Goal: Book appointment/travel/reservation

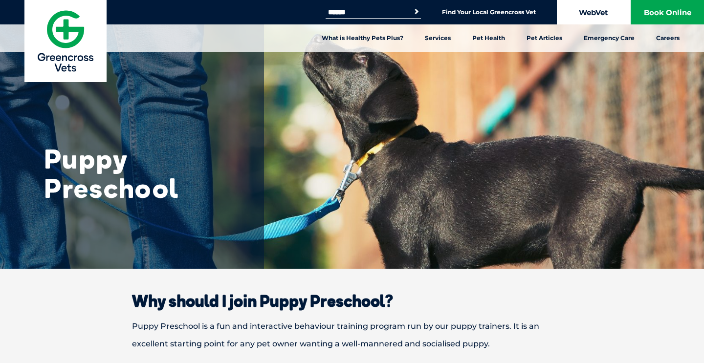
click at [608, 17] on link "WebVet" at bounding box center [593, 12] width 73 height 24
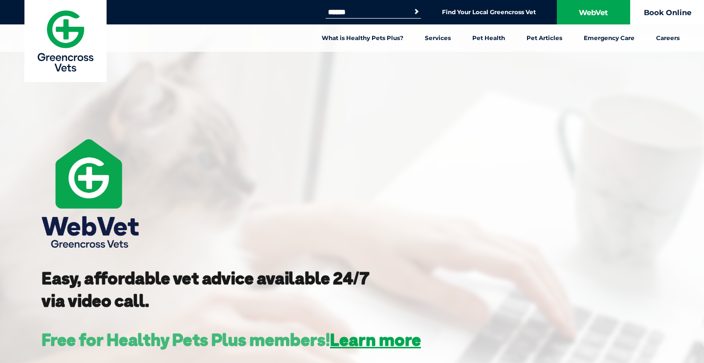
click at [667, 6] on link "Book Online" at bounding box center [667, 12] width 73 height 24
